Goal: Information Seeking & Learning: Stay updated

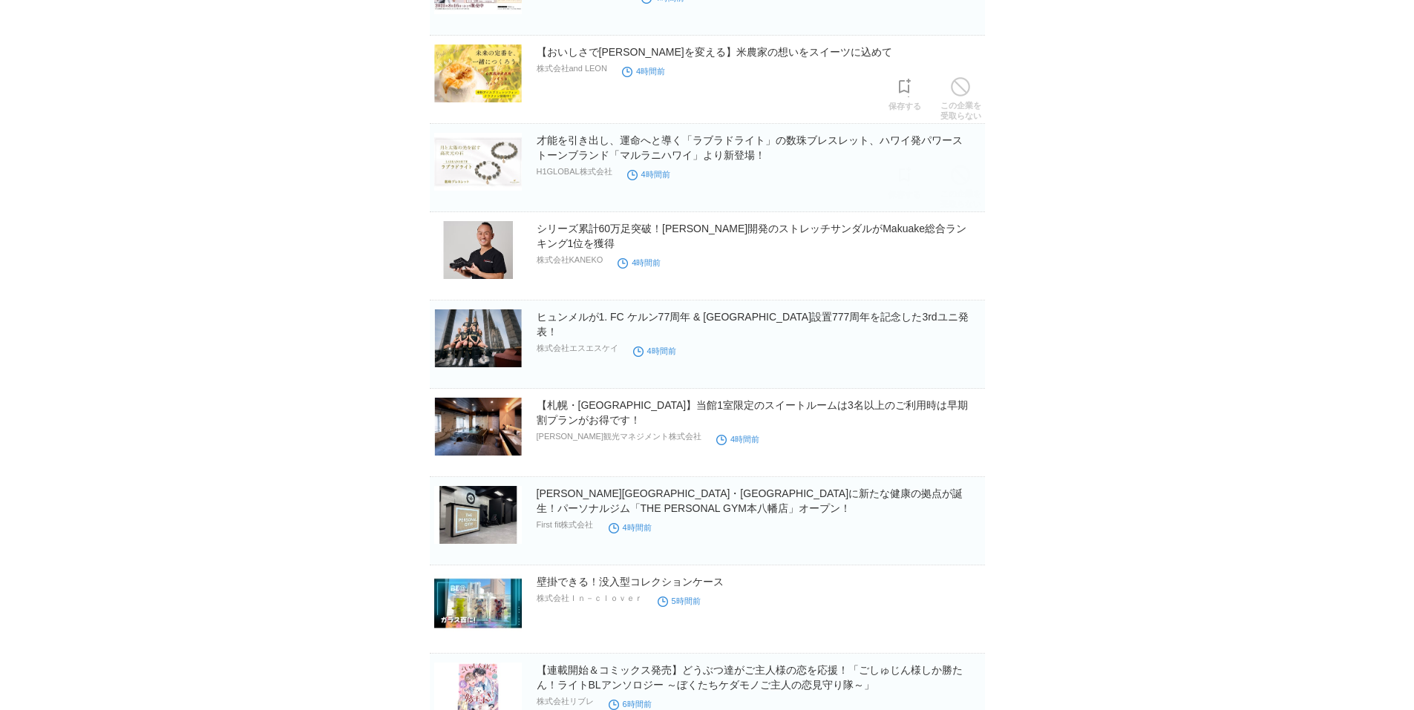
scroll to position [1485, 0]
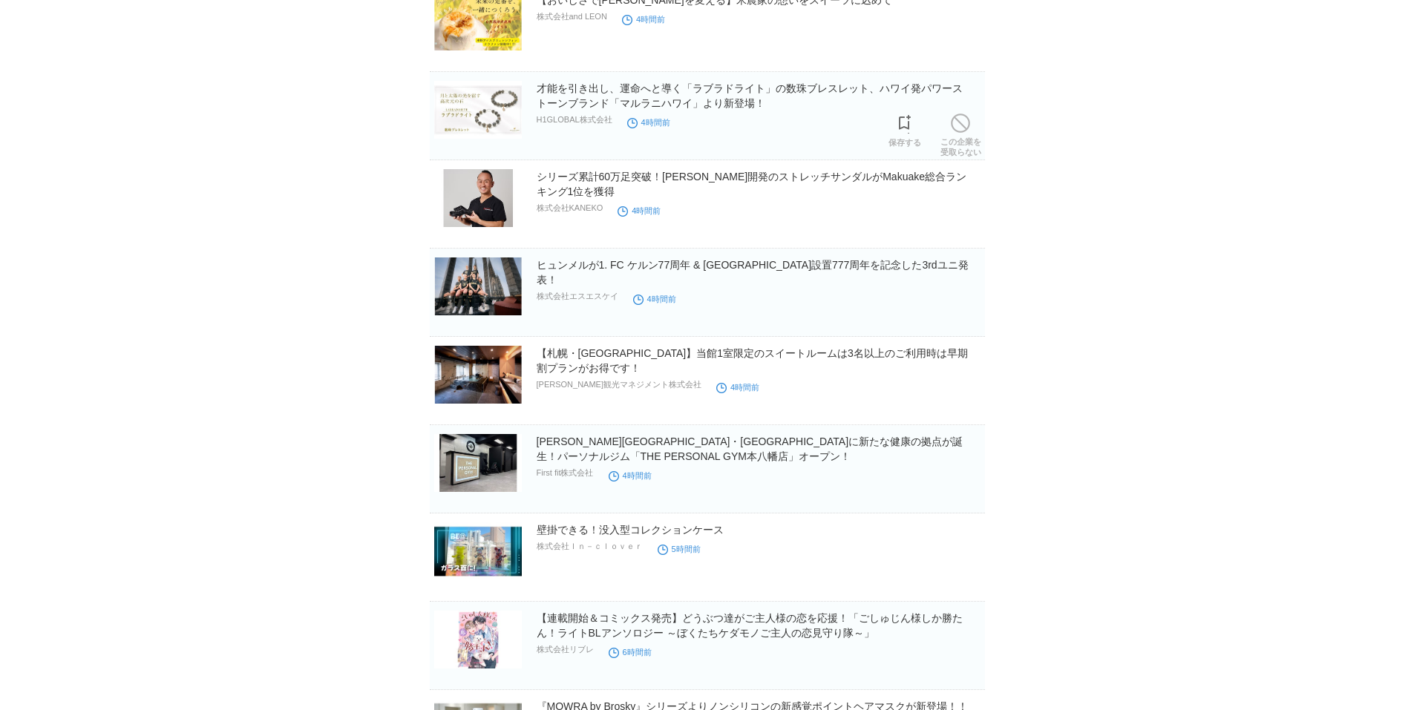
click at [817, 111] on h2 "才能を引き出し、運命へと導く「ラブラドライト」の数珠ブレスレット、ハワイ発パワーストーンブランド「マルラニハワイ」より新登場！" at bounding box center [759, 96] width 445 height 30
click at [763, 192] on h2 "シリーズ累計60万足突破！[PERSON_NAME]開発のストレッチサンダルがMakuake総合ランキング1位を獲得" at bounding box center [759, 184] width 445 height 30
click at [725, 285] on h2 "ヒュンメルが1. FC ケルン77周年 & [GEOGRAPHIC_DATA]設置777周年を記念した3rdユニ発表！" at bounding box center [759, 273] width 445 height 30
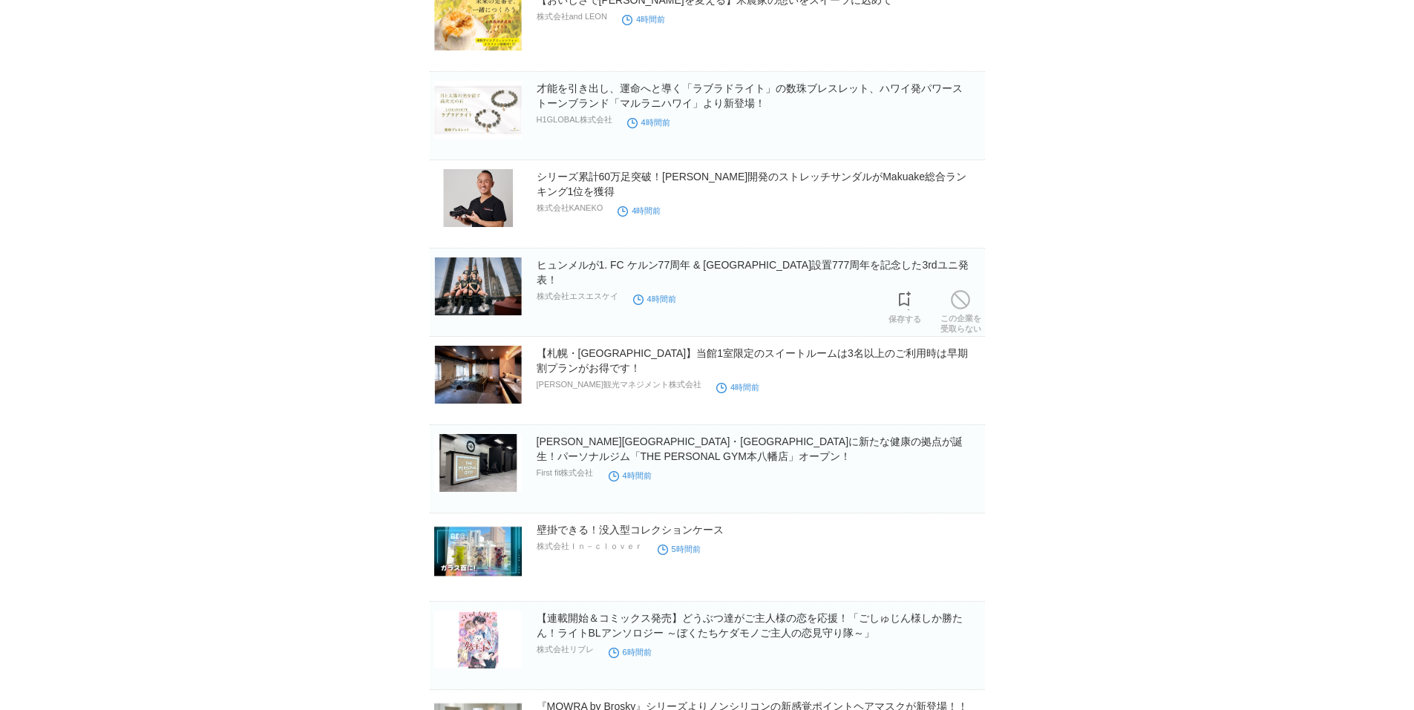
click at [725, 285] on h2 "ヒュンメルが1. FC ケルン77周年 & [GEOGRAPHIC_DATA]設置777周年を記念した3rdユニ発表！" at bounding box center [759, 273] width 445 height 30
click at [736, 376] on h2 "【札幌・[GEOGRAPHIC_DATA]】当館1室限定のスイートルームは3名以上のご利用時は早期割プランがお得です！" at bounding box center [759, 361] width 445 height 30
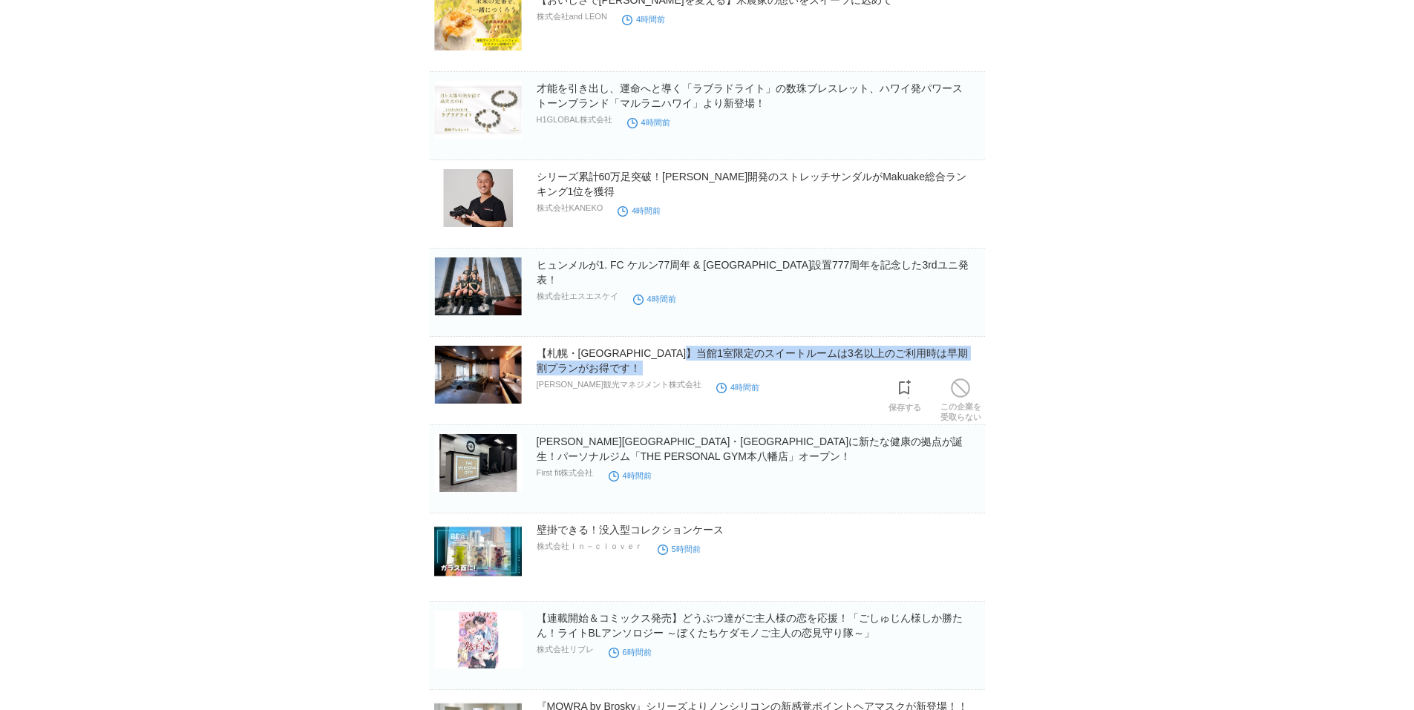
click at [736, 376] on h2 "【札幌・[GEOGRAPHIC_DATA]】当館1室限定のスイートルームは3名以上のご利用時は早期割プランがお得です！" at bounding box center [759, 361] width 445 height 30
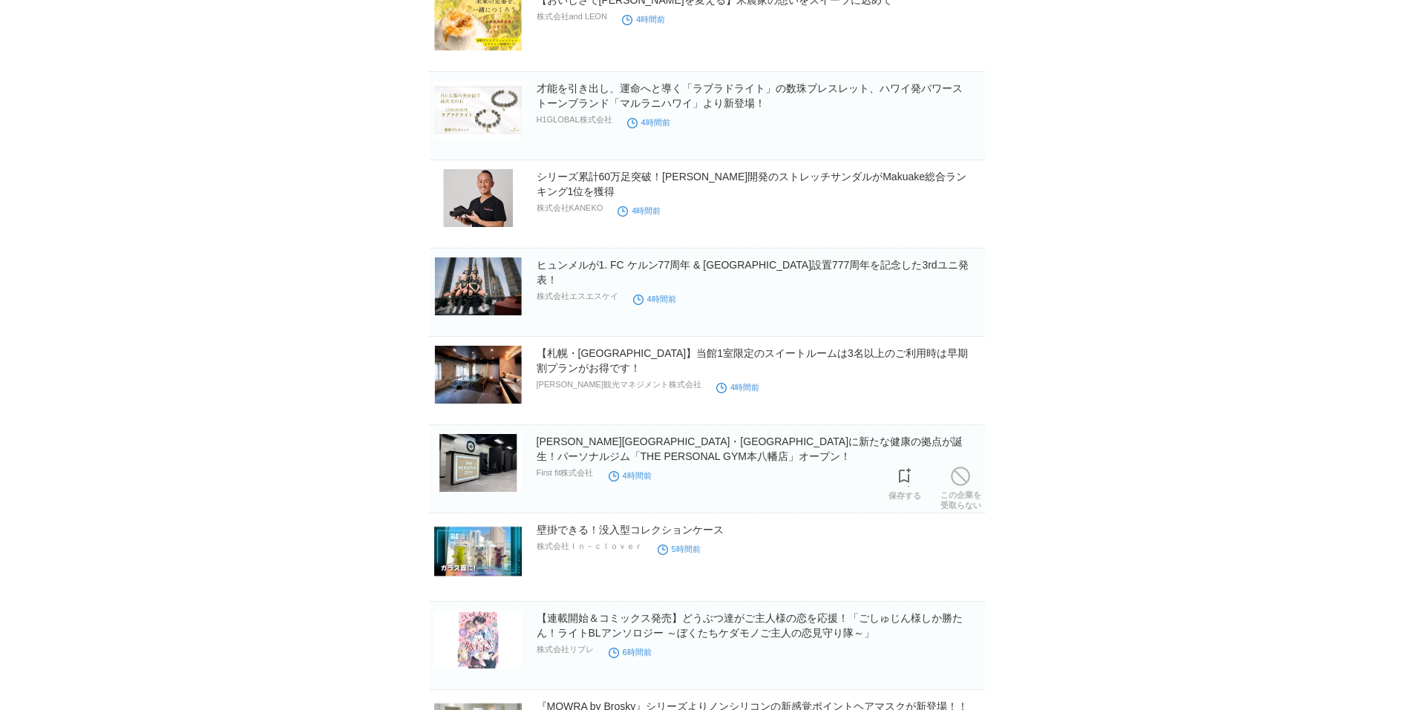
click at [730, 460] on h2 "[PERSON_NAME][GEOGRAPHIC_DATA]・[GEOGRAPHIC_DATA]に新たな健康の拠点が誕生！パーソナルジム「THE PERSON…" at bounding box center [759, 449] width 445 height 30
click at [731, 460] on h2 "[PERSON_NAME][GEOGRAPHIC_DATA]・[GEOGRAPHIC_DATA]に新たな健康の拠点が誕生！パーソナルジム「THE PERSON…" at bounding box center [759, 449] width 445 height 30
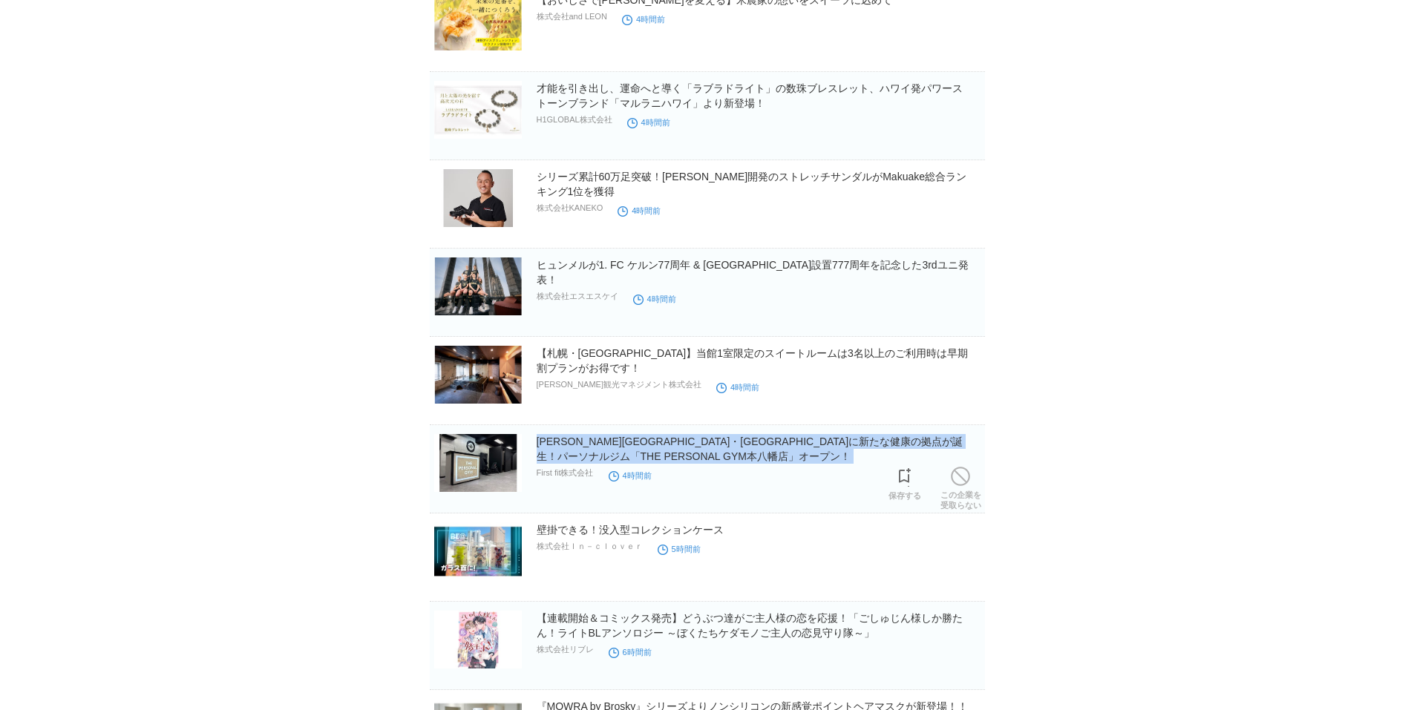
click at [731, 460] on h2 "[PERSON_NAME][GEOGRAPHIC_DATA]・[GEOGRAPHIC_DATA]に新たな健康の拠点が誕生！パーソナルジム「THE PERSON…" at bounding box center [759, 449] width 445 height 30
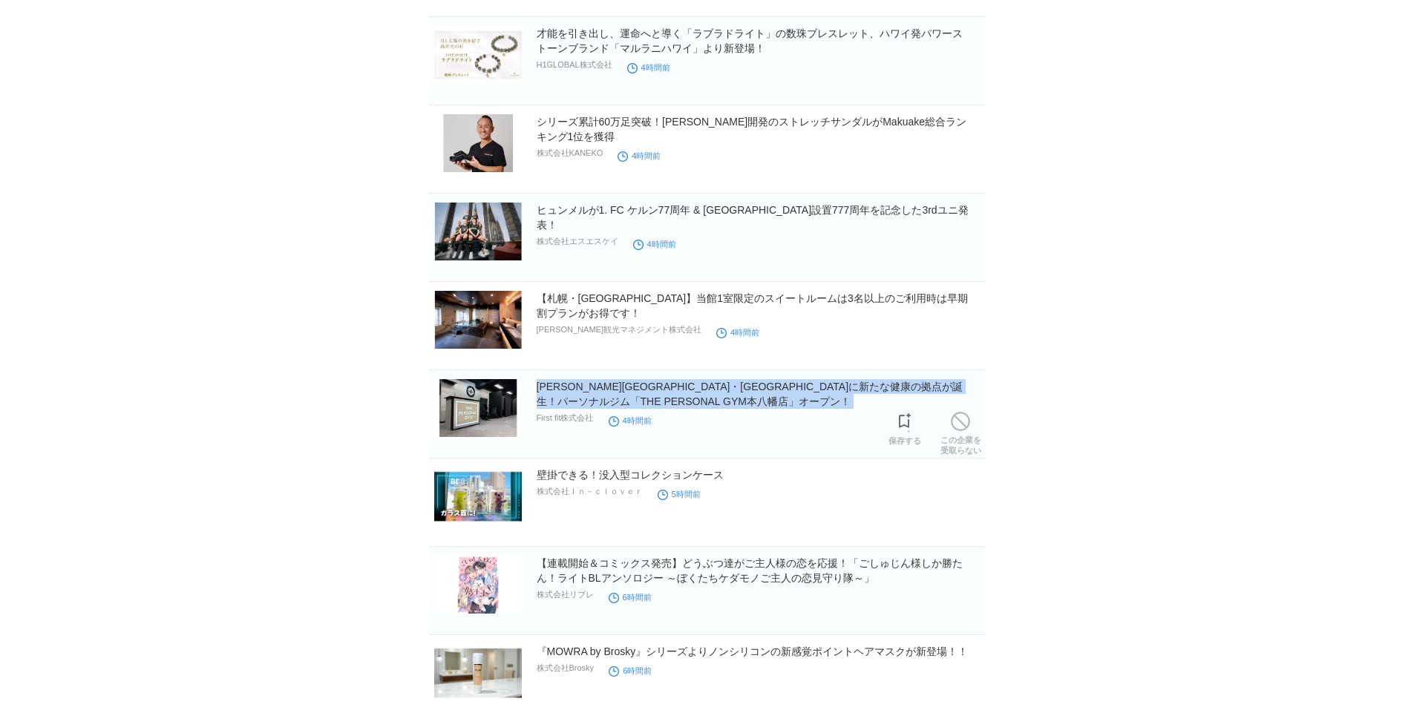
scroll to position [1633, 0]
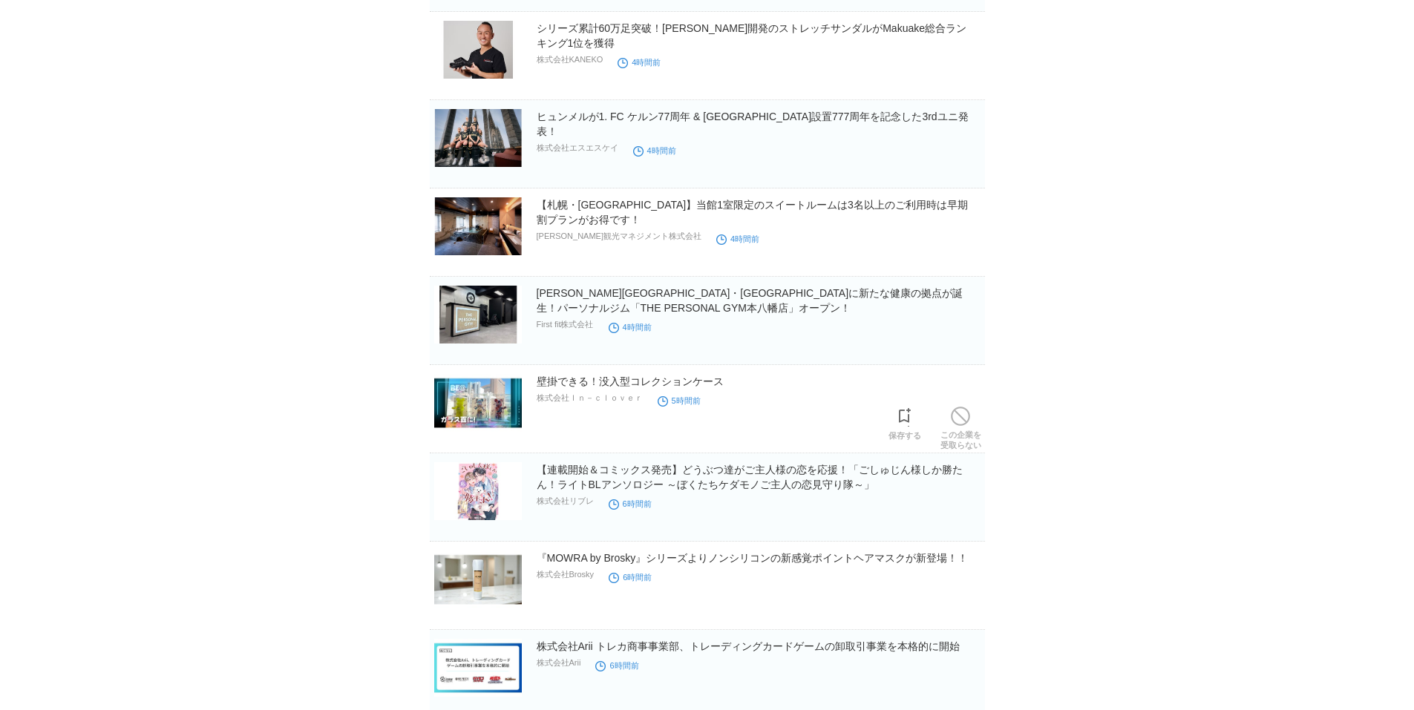
click at [818, 396] on div "壁掛できる！没入型コレクションケース 株式会社Ｉｎ－ｃｌｏｖｅｒ 5時間前" at bounding box center [759, 398] width 445 height 48
click at [819, 396] on div "壁掛できる！没入型コレクションケース 株式会社Ｉｎ－ｃｌｏｖｅｒ 5時間前" at bounding box center [759, 398] width 445 height 48
click at [820, 396] on div "壁掛できる！没入型コレクションケース 株式会社Ｉｎ－ｃｌｏｖｅｒ 5時間前" at bounding box center [759, 398] width 445 height 48
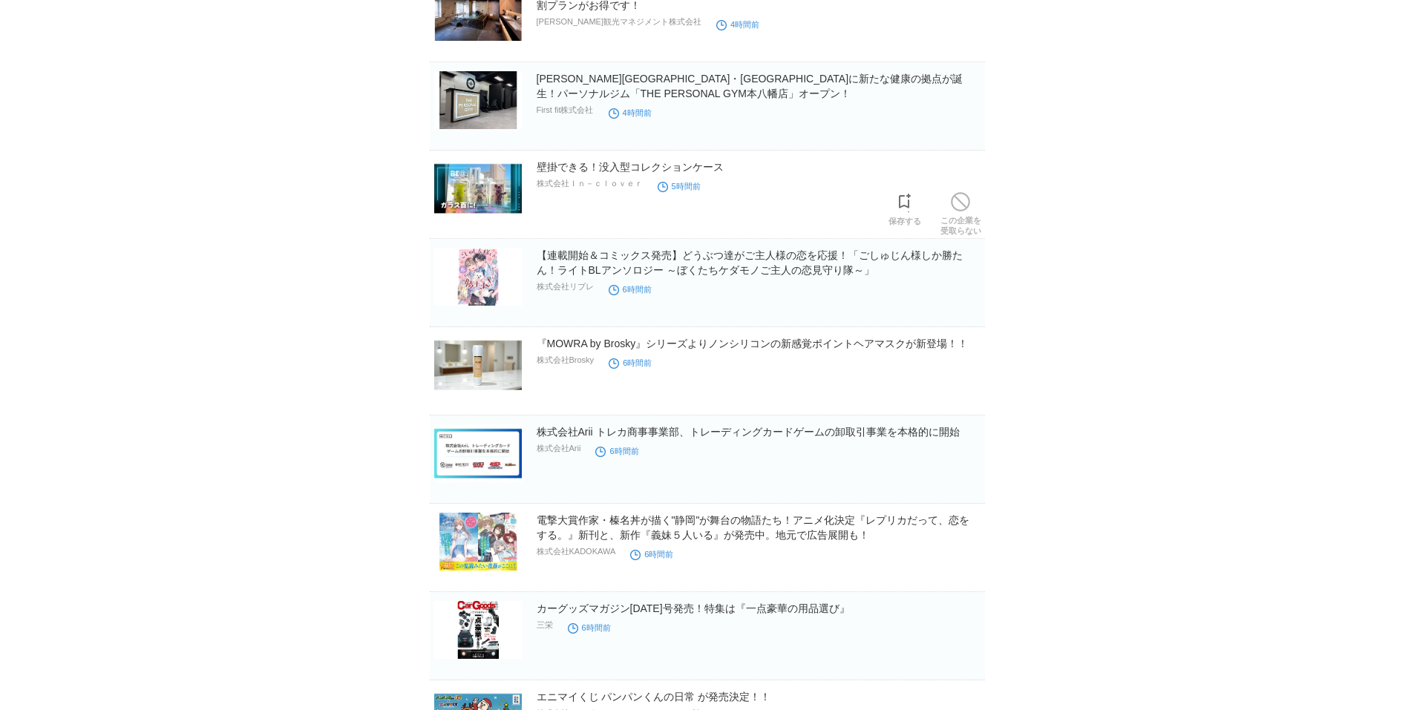
scroll to position [1856, 0]
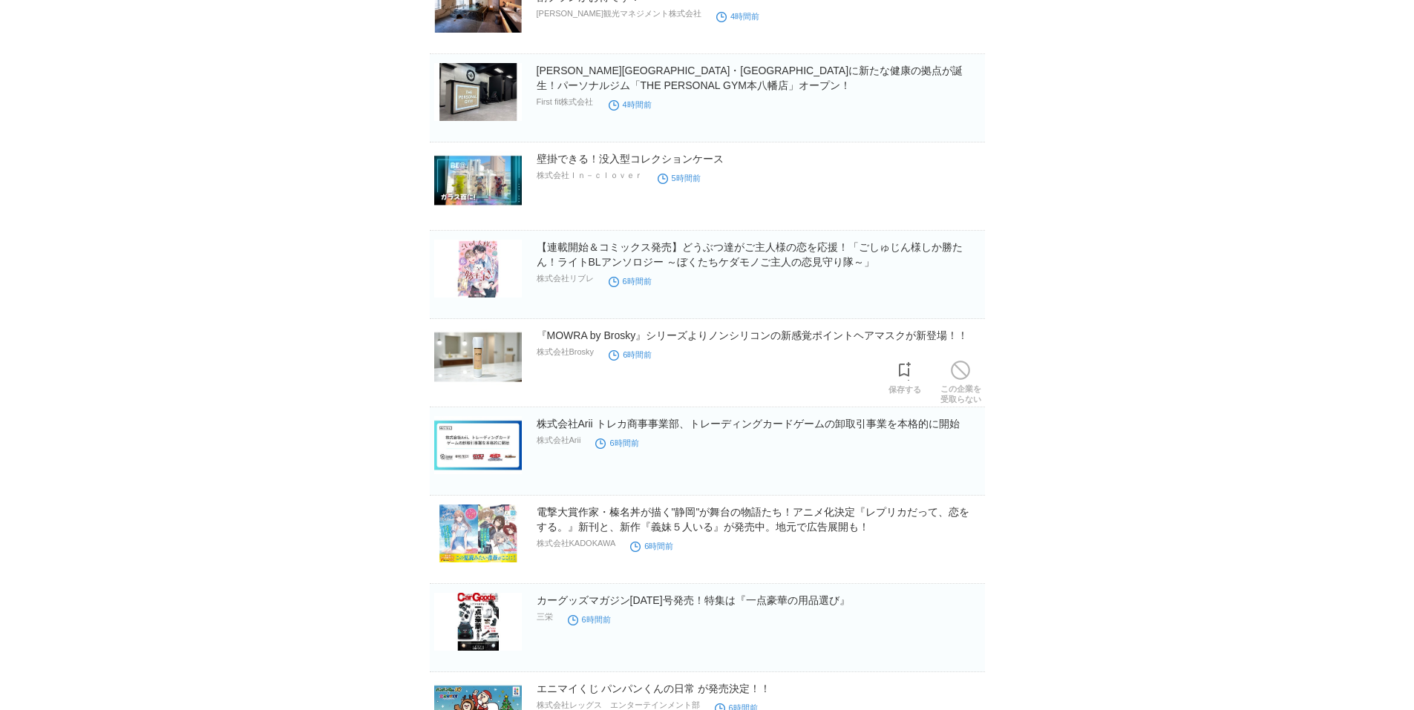
click at [765, 362] on div "『MOWRA by Brosky』シリーズよりノンシリコンの新感覚ポイントヘアマスクが新登場！！ 株式会社Brosky 6時間前" at bounding box center [759, 352] width 445 height 48
click at [741, 448] on div "株式会社Arii トレカ商事事業部、トレーディングカードゲームの卸取引事業を本格的に開始 株式会社Arii 6時間前" at bounding box center [759, 440] width 445 height 48
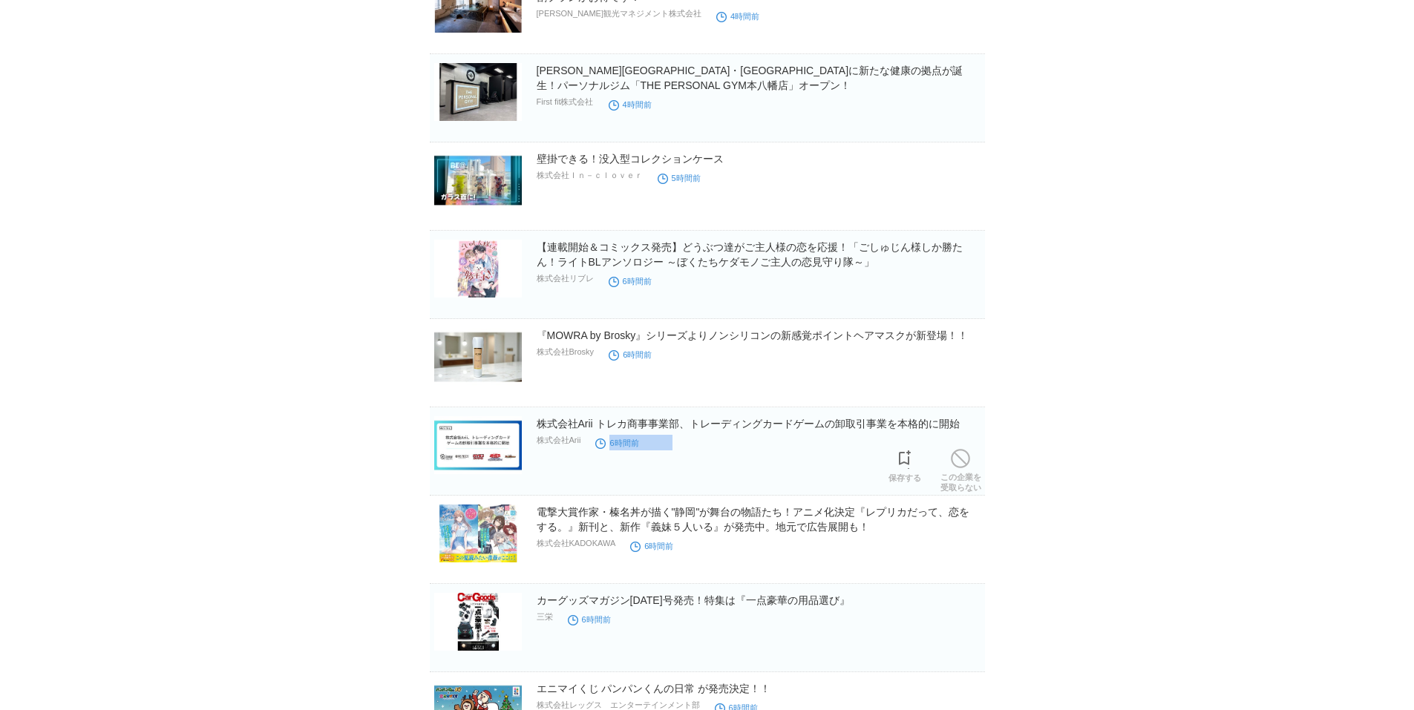
click at [741, 448] on div "株式会社Arii トレカ商事事業部、トレーディングカードゲームの卸取引事業を本格的に開始 株式会社Arii 6時間前" at bounding box center [759, 440] width 445 height 48
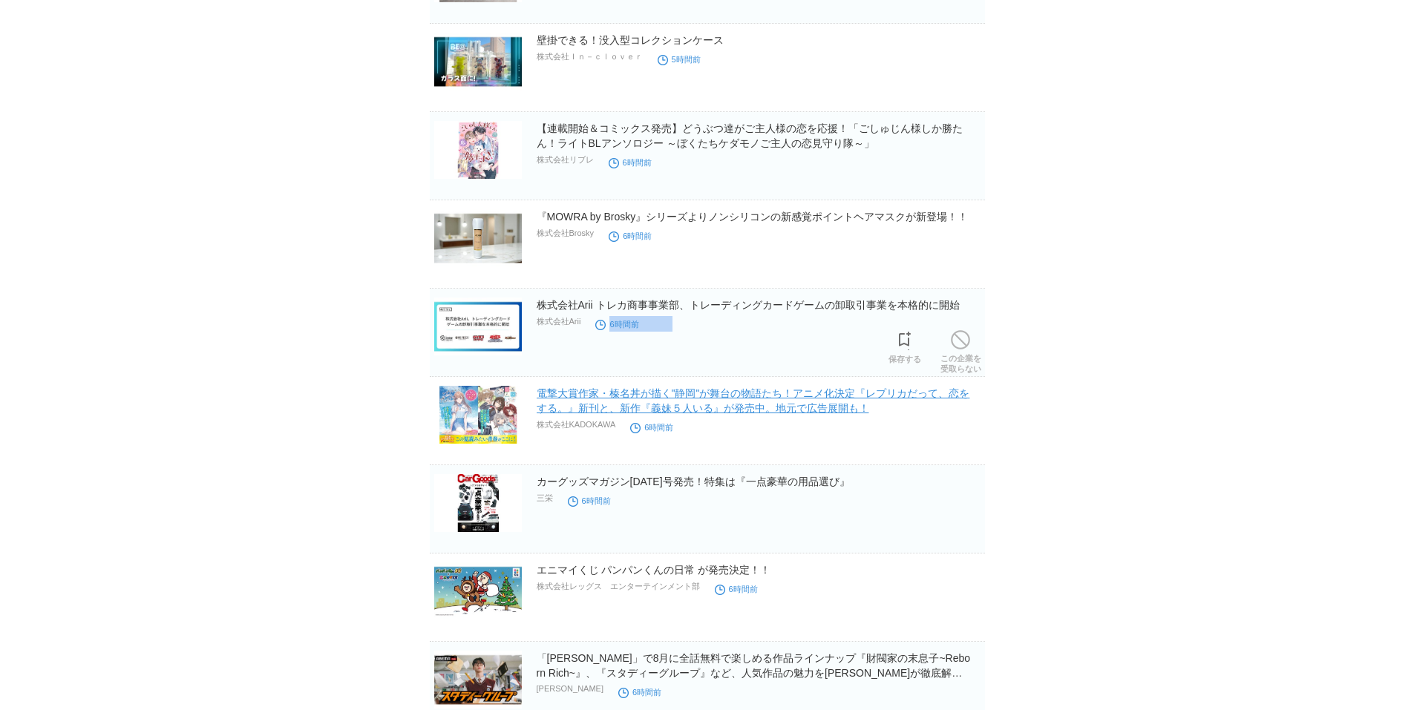
scroll to position [2004, 0]
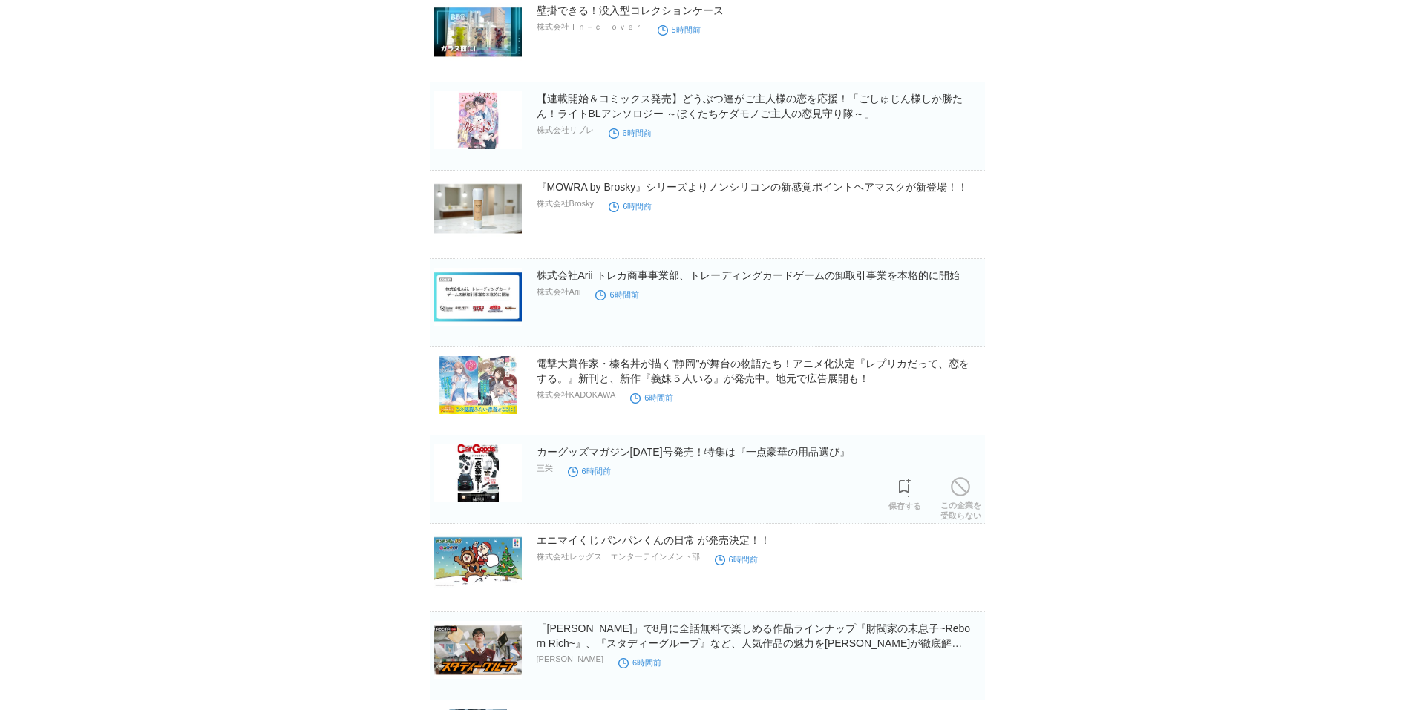
click at [740, 485] on div "カーグッズマガジン[DATE]号発売！特集は『一点豪華の用品選び』 三栄 6時間前" at bounding box center [759, 469] width 445 height 48
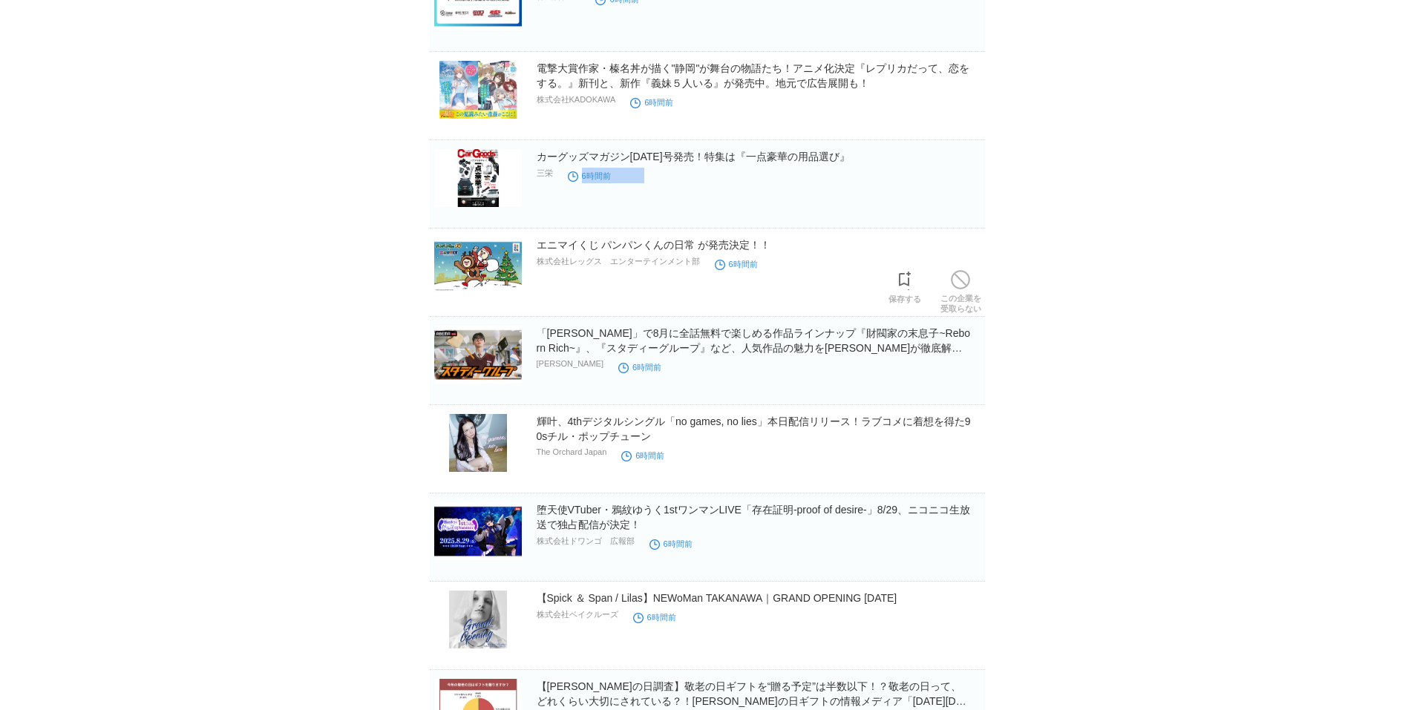
scroll to position [2301, 0]
click at [798, 248] on h2 "エニマイくじ パンパンくんの日常 が発売決定！！" at bounding box center [759, 243] width 445 height 15
click at [796, 249] on h2 "エニマイくじ パンパンくんの日常 が発売決定！！" at bounding box center [759, 243] width 445 height 15
click at [795, 250] on h2 "エニマイくじ パンパンくんの日常 が発売決定！！" at bounding box center [759, 243] width 445 height 15
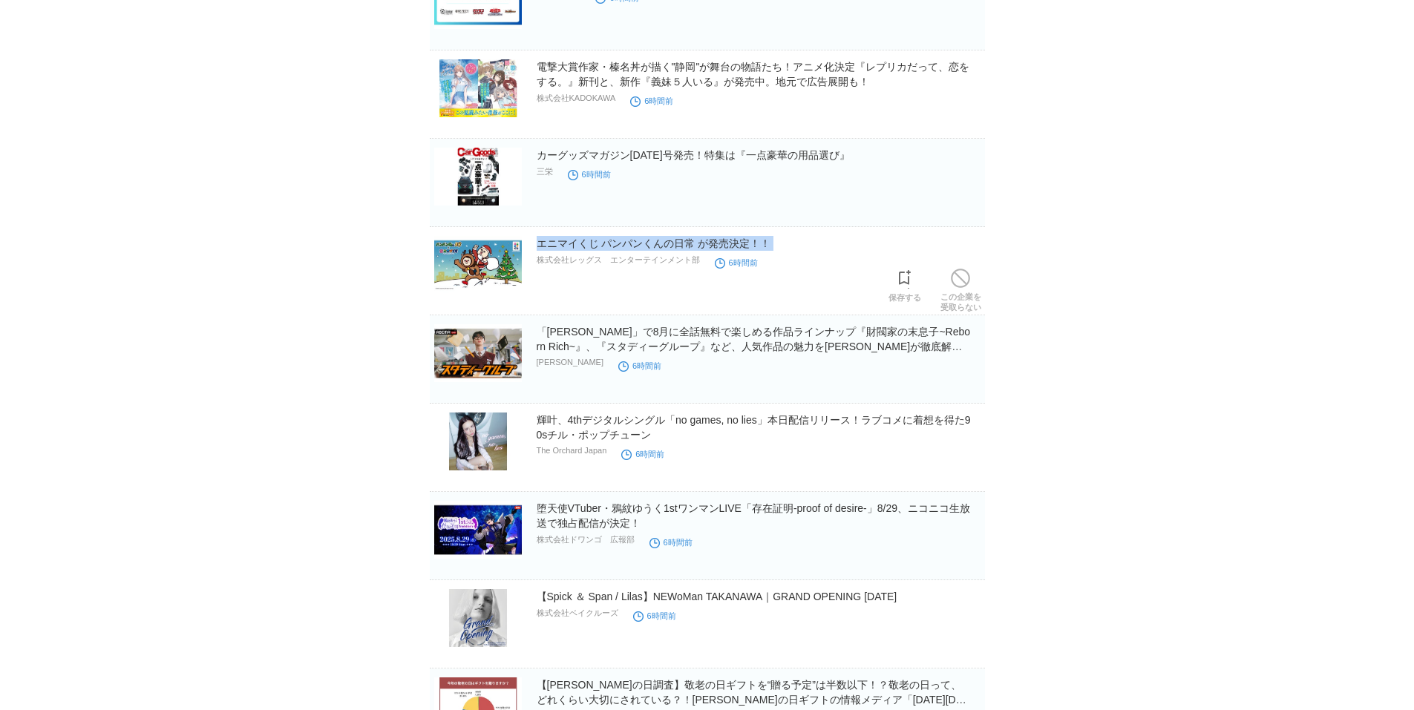
click at [795, 250] on h2 "エニマイくじ パンパンくんの日常 が発売決定！！" at bounding box center [759, 243] width 445 height 15
click at [863, 366] on div "「[PERSON_NAME]」で8月に全話無料で楽しめる作品ラインナップ『財閥家の末息子~Reborn Rich~』、『スタディーグループ』など、人気作品の魅…" at bounding box center [759, 348] width 445 height 49
click at [828, 369] on div "「[PERSON_NAME]」で8月に全話無料で楽しめる作品ラインナップ『財閥家の末息子~Reborn Rich~』、『スタディーグループ』など、人気作品の魅…" at bounding box center [759, 348] width 445 height 49
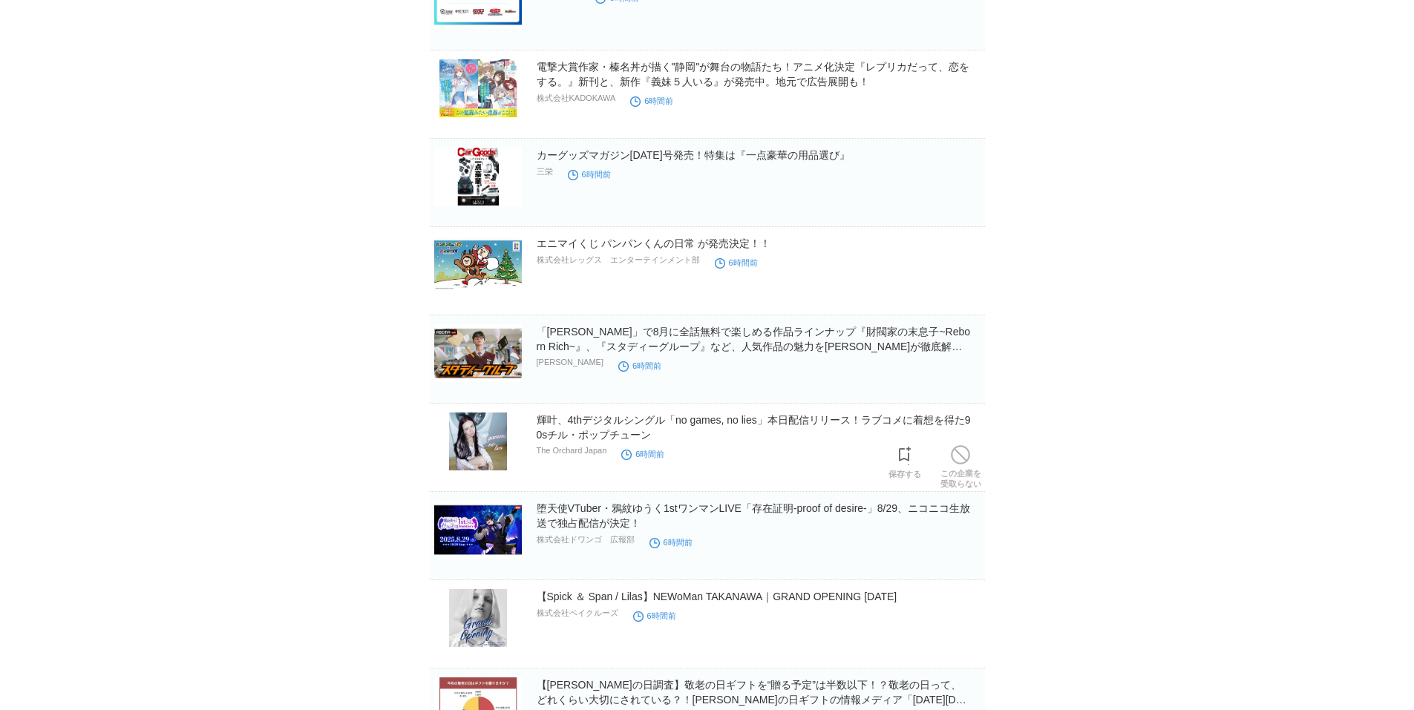
click at [797, 440] on h2 "輝叶、4thデジタルシングル「no games, no lies」本日配信リリース！ラブコメに着想を得た90sチル・ポップチューン" at bounding box center [759, 428] width 445 height 30
click at [798, 440] on h2 "輝叶、4thデジタルシングル「no games, no lies」本日配信リリース！ラブコメに着想を得た90sチル・ポップチューン" at bounding box center [759, 428] width 445 height 30
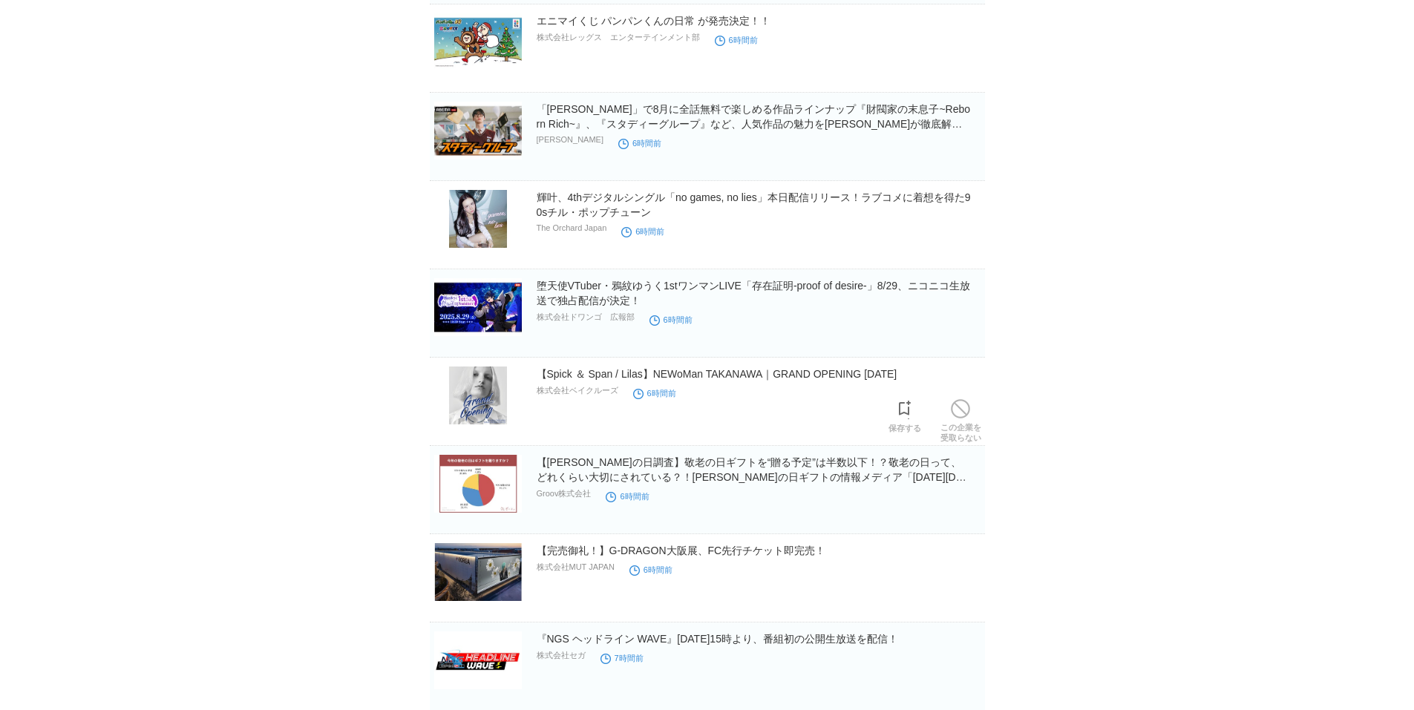
click at [788, 414] on div "【Spick ＆ Span / Lilas】NEWoMan TAKANAWA｜GRAND OPENING [DATE] 株式会社ベイクルーズ 6時間前" at bounding box center [759, 391] width 445 height 48
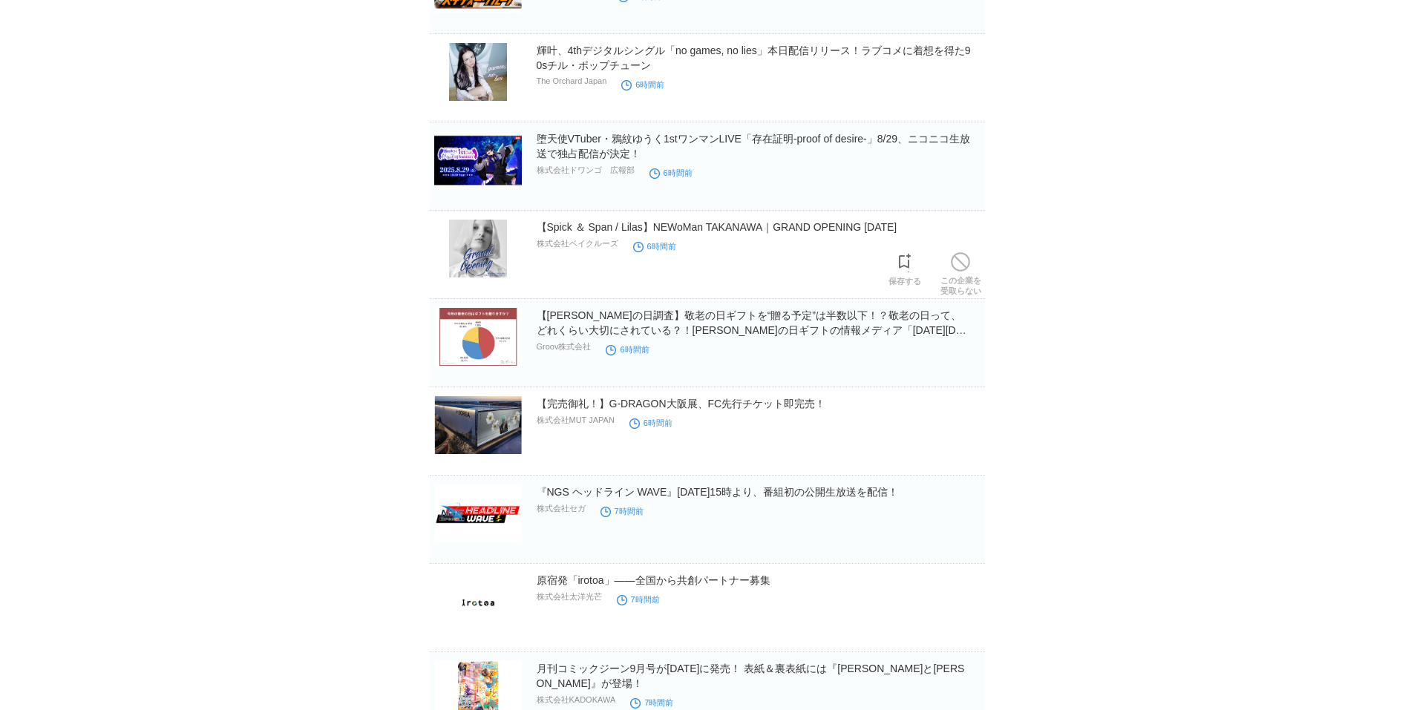
scroll to position [2821, 0]
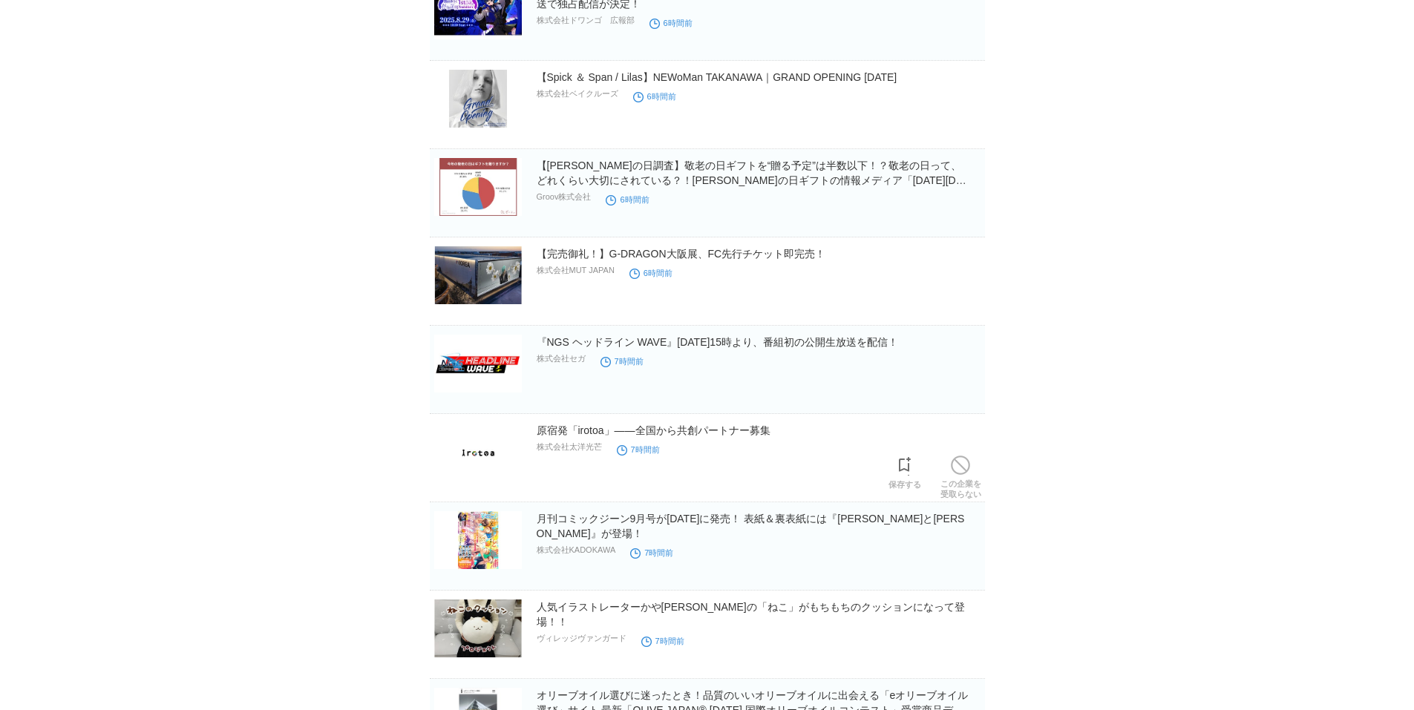
click at [791, 454] on div "原宿発「irotoa」――全国から共創パートナー募集 株式会社太洋光芒 7時間前" at bounding box center [759, 447] width 445 height 48
